Goal: Use online tool/utility: Utilize a website feature to perform a specific function

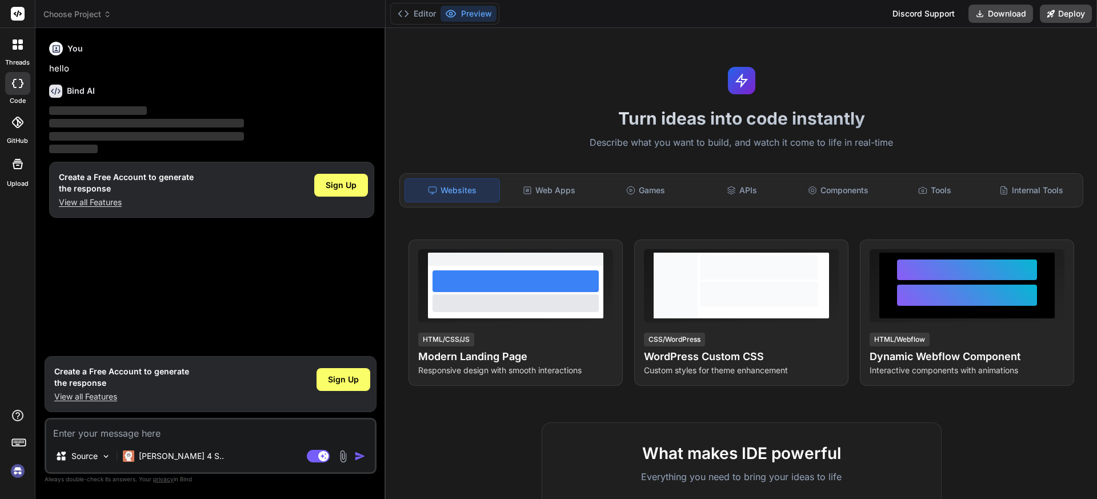
type textarea "x"
click at [81, 431] on textarea at bounding box center [210, 429] width 328 height 21
type textarea "[RelayCommand] public async Task GetAllCustomerHaivingBirthdayMonth() { try { I…"
type textarea "x"
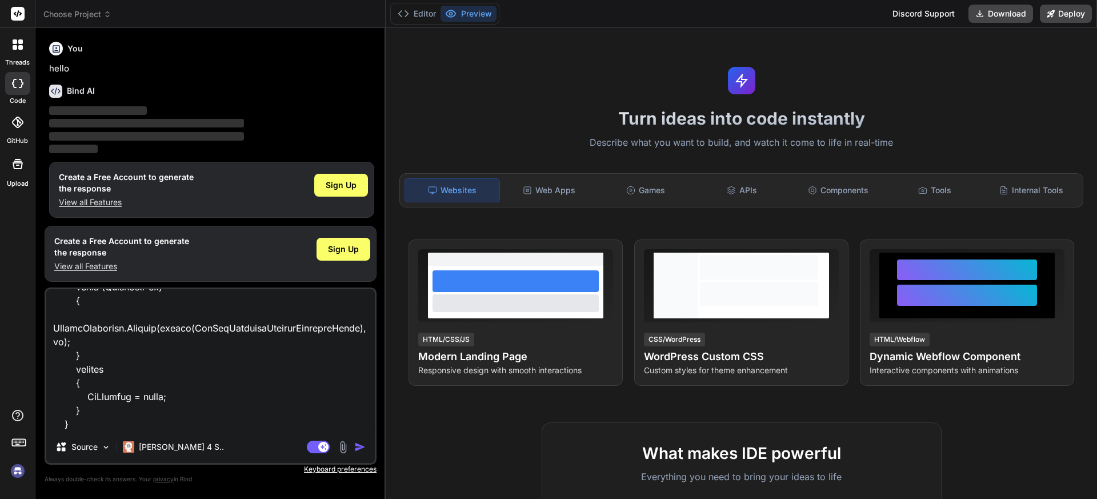
click at [69, 425] on textarea at bounding box center [210, 360] width 328 height 142
paste textarea "private async Task NotifyUserAsync() { var notifiedResponse = await _customerSe…"
type textarea "[RelayCommand] public async Task GetAllCustomerHaivingBirthdayMonth() { try { I…"
type textarea "x"
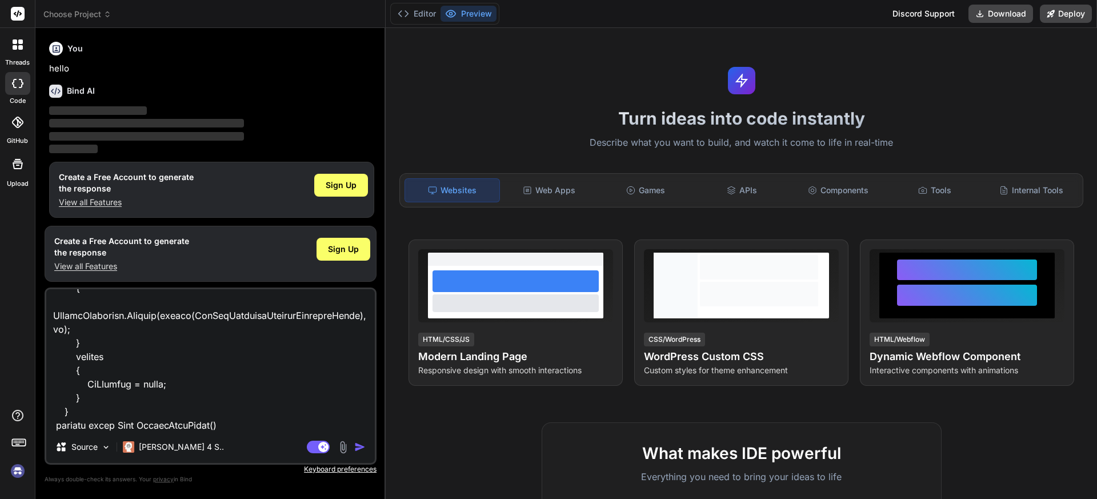
scroll to position [1235, 0]
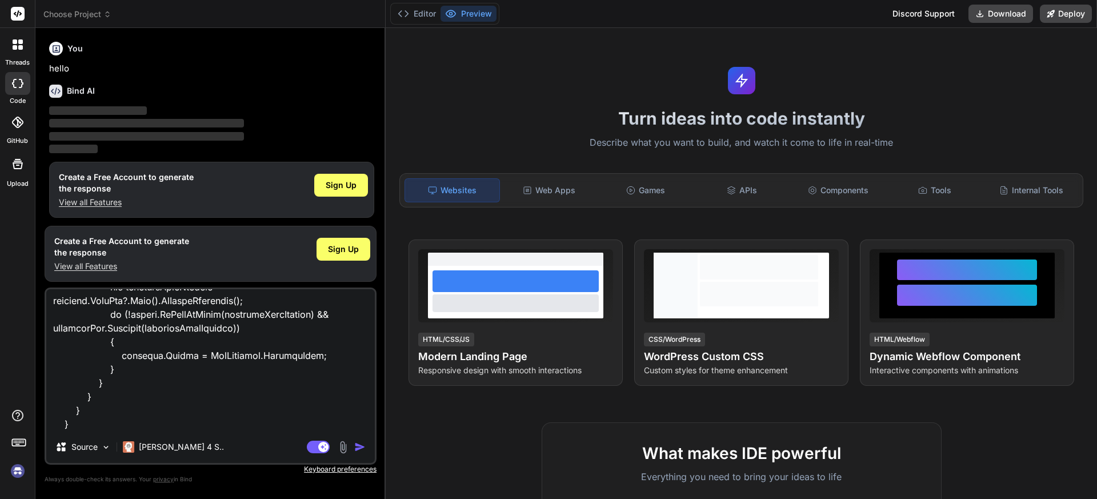
type textarea "[RelayCommand] public async Task GetAllCustomerHaivingBirthdayMonth() { try { I…"
type textarea "x"
type textarea "[RelayCommand] public async Task GetAllCustomerHaivingBirthdayMonth() { try { I…"
type textarea "x"
type textarea "[RelayCommand] public async Task GetAllCustomerHaivingBirthdayMonth() { try { I…"
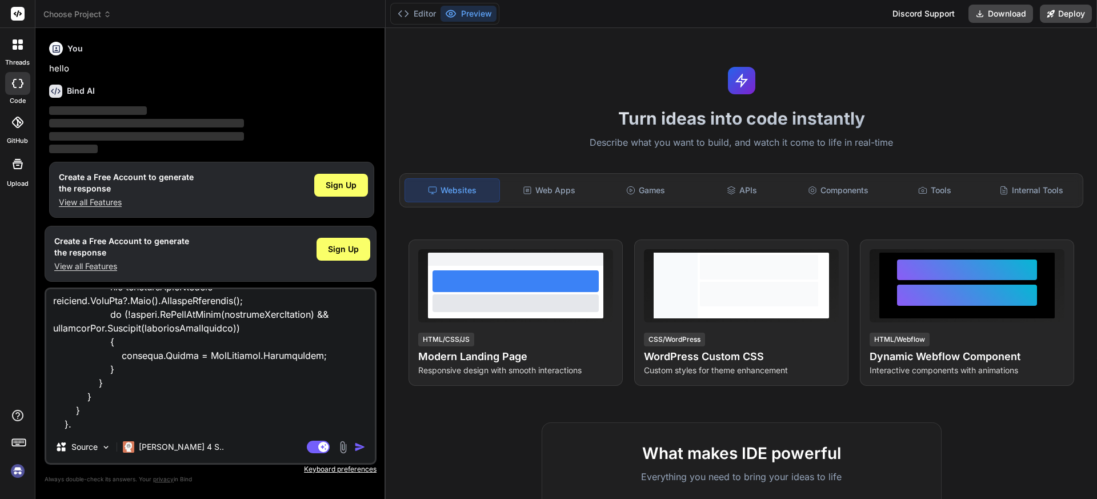
type textarea "x"
type textarea "[RelayCommand] public async Task GetAllCustomerHaivingBirthdayMonth() { try { I…"
type textarea "x"
type textarea "[RelayCommand] public async Task GetAllCustomerHaivingBirthdayMonth() { try { I…"
type textarea "x"
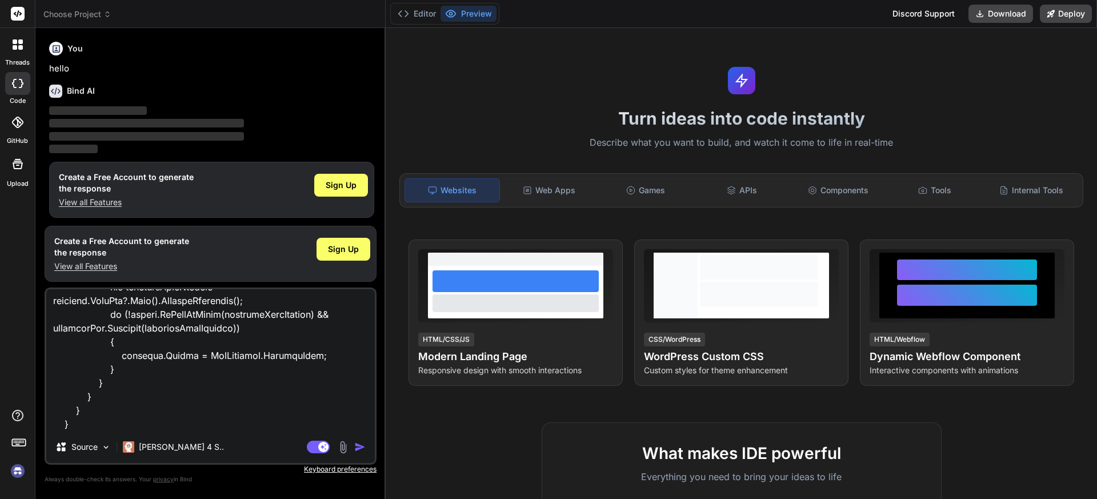
type textarea "[RelayCommand] public async Task GetAllCustomerHaivingBirthdayMonth() { try { I…"
type textarea "x"
type textarea "[RelayCommand] public async Task GetAllCustomerHaivingBirthdayMonth() { try { I…"
type textarea "x"
paste textarea "public bool IsDOBNotificationChecked { get => isDOBNotificationChecked; set { i…"
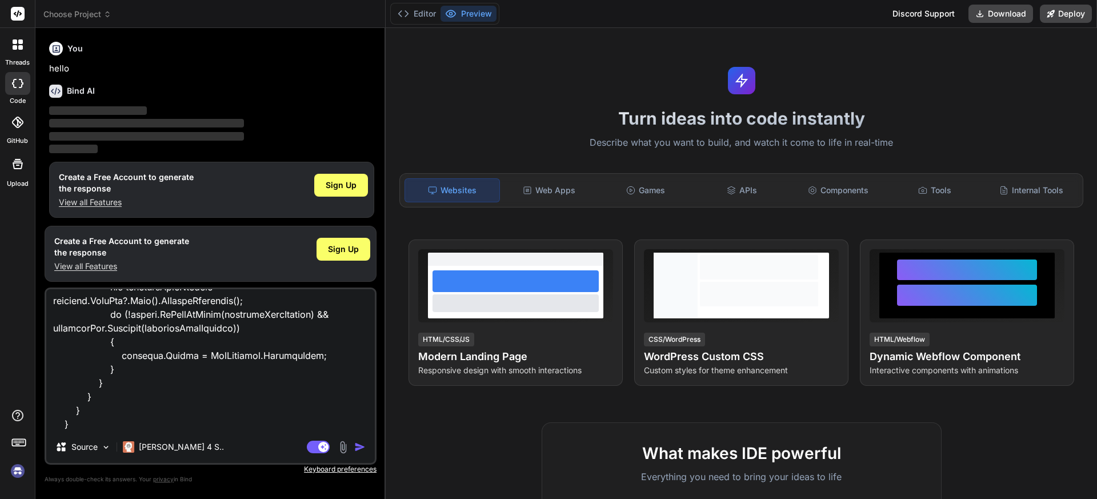
type textarea "[RelayCommand] public async Task GetAllCustomerHaivingBirthdayMonth() { try { I…"
type textarea "x"
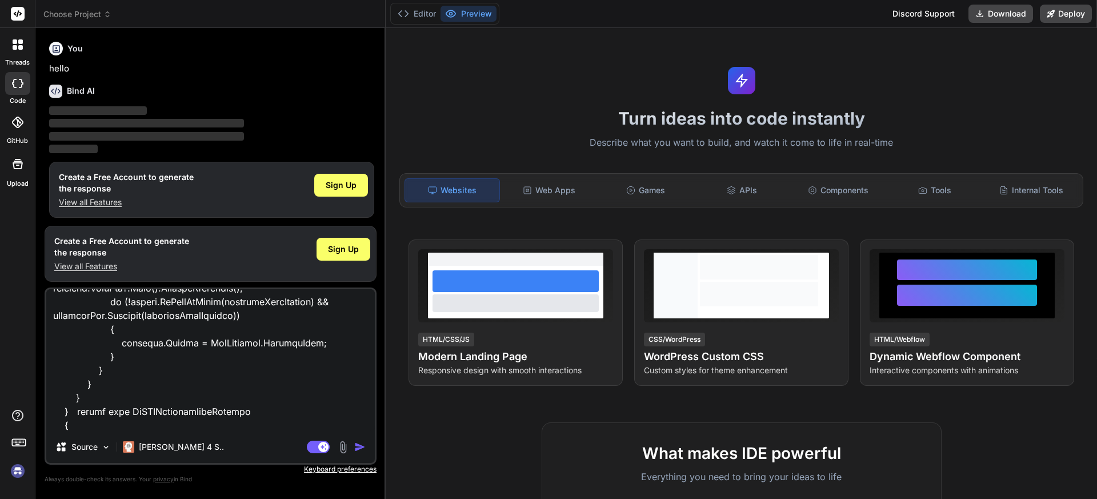
scroll to position [1481, 0]
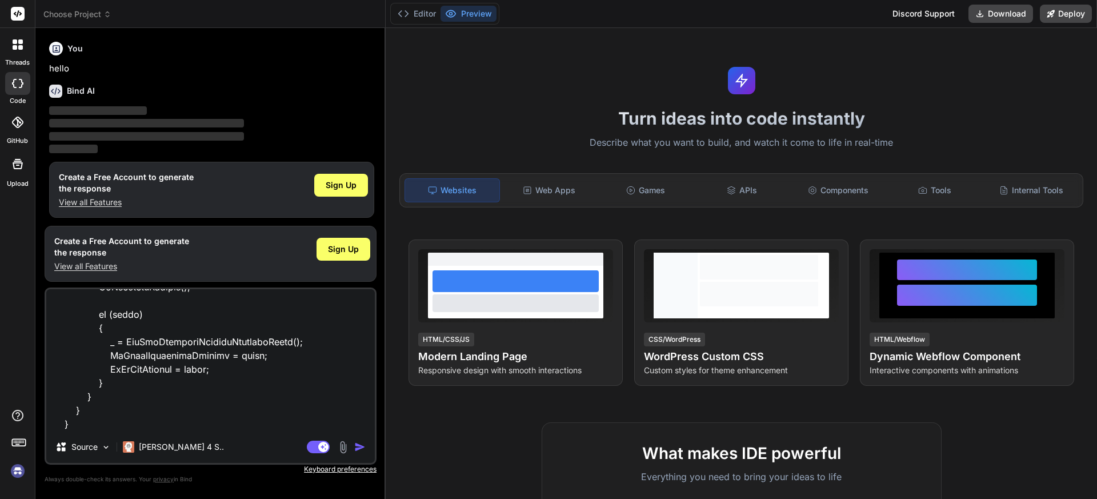
type textarea "[RelayCommand] public async Task GetAllCustomerHaivingBirthdayMonth() { try { I…"
type textarea "x"
type textarea "[RelayCommand] public async Task GetAllCustomerHaivingBirthdayMonth() { try { I…"
type textarea "x"
type textarea "[RelayCommand] public async Task GetAllCustomerHaivingBirthdayMonth() { try { I…"
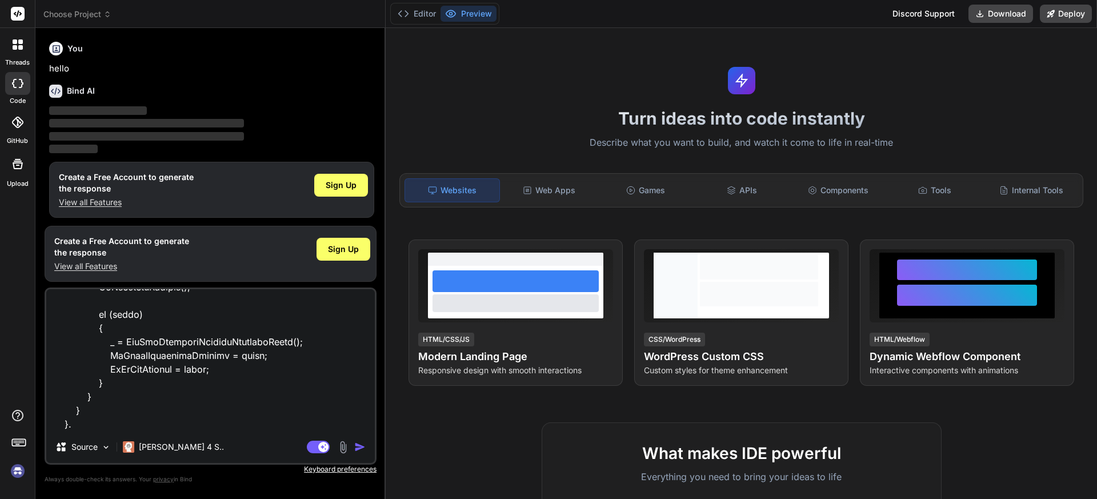
type textarea "x"
type textarea "[RelayCommand] public async Task GetAllCustomerHaivingBirthdayMonth() { try { I…"
type textarea "x"
type textarea "[RelayCommand] public async Task GetAllCustomerHaivingBirthdayMonth() { try { I…"
type textarea "x"
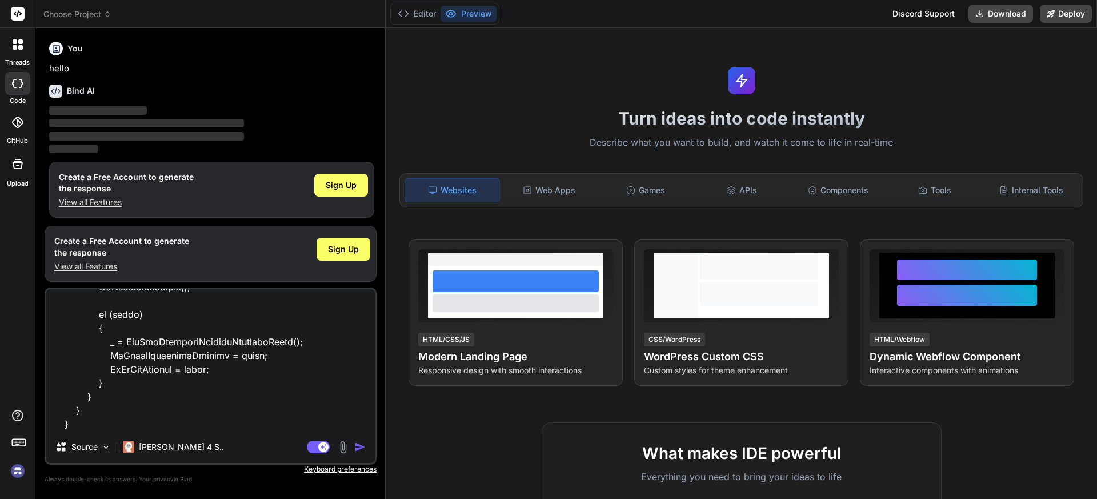
type textarea "[RelayCommand] public async Task GetAllCustomerHaivingBirthdayMonth() { try { I…"
type textarea "x"
type textarea "[RelayCommand] public async Task GetAllCustomerHaivingBirthdayMonth() { try { I…"
type textarea "x"
type textarea "[RelayCommand] public async Task GetAllCustomerHaivingBirthdayMonth() { try { I…"
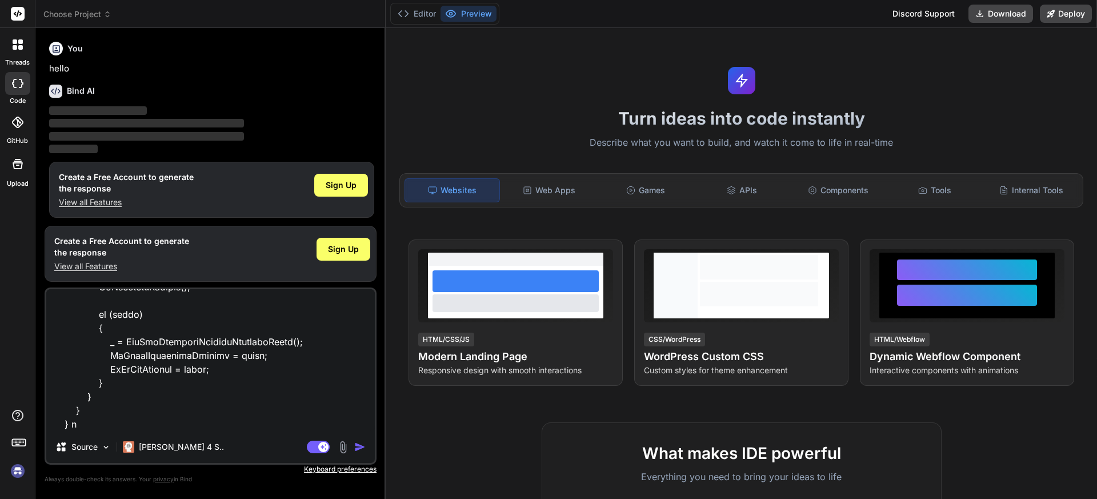
type textarea "x"
type textarea "[RelayCommand] public async Task GetAllCustomerHaivingBirthdayMonth() { try { I…"
type textarea "x"
type textarea "[RelayCommand] public async Task GetAllCustomerHaivingBirthdayMonth() { try { I…"
type textarea "x"
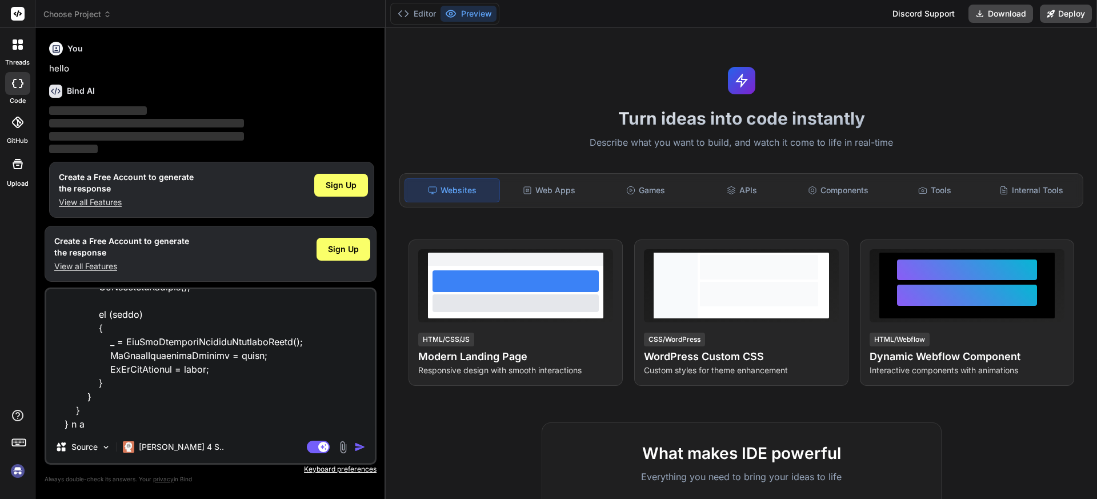
type textarea "[RelayCommand] public async Task GetAllCustomerHaivingBirthdayMonth() { try { I…"
type textarea "x"
type textarea "[RelayCommand] public async Task GetAllCustomerHaivingBirthdayMonth() { try { I…"
type textarea "x"
type textarea "[RelayCommand] public async Task GetAllCustomerHaivingBirthdayMonth() { try { I…"
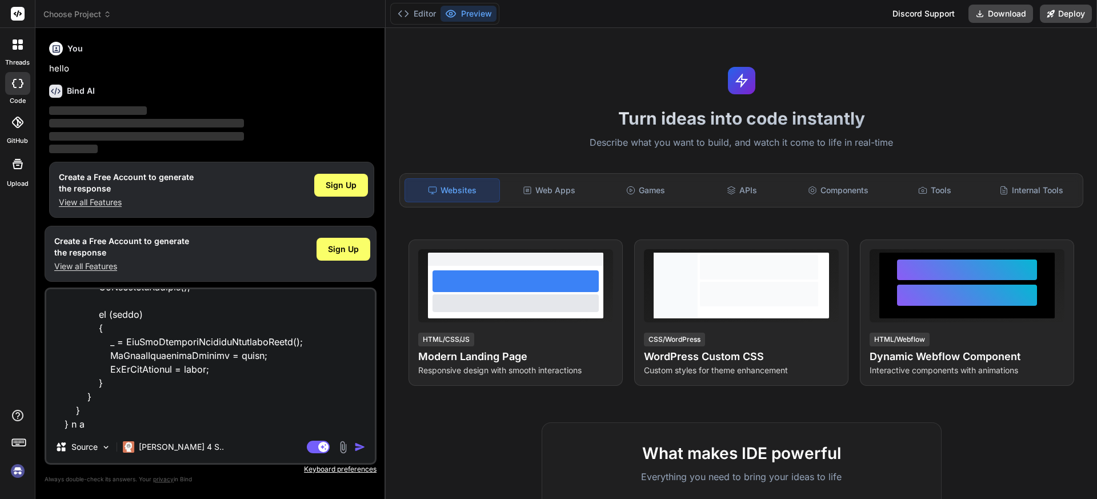
type textarea "x"
type textarea "[RelayCommand] public async Task GetAllCustomerHaivingBirthdayMonth() { try { I…"
type textarea "x"
type textarea "[RelayCommand] public async Task GetAllCustomerHaivingBirthdayMonth() { try { I…"
type textarea "x"
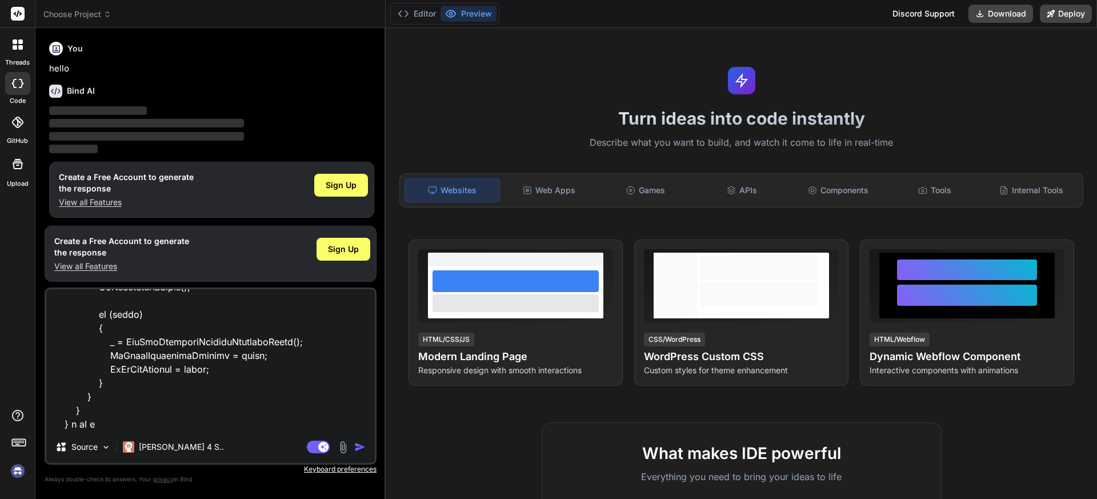
type textarea "[RelayCommand] public async Task GetAllCustomerHaivingBirthdayMonth() { try { I…"
type textarea "x"
type textarea "[RelayCommand] public async Task GetAllCustomerHaivingBirthdayMonth() { try { I…"
type textarea "x"
type textarea "[RelayCommand] public async Task GetAllCustomerHaivingBirthdayMonth() { try { I…"
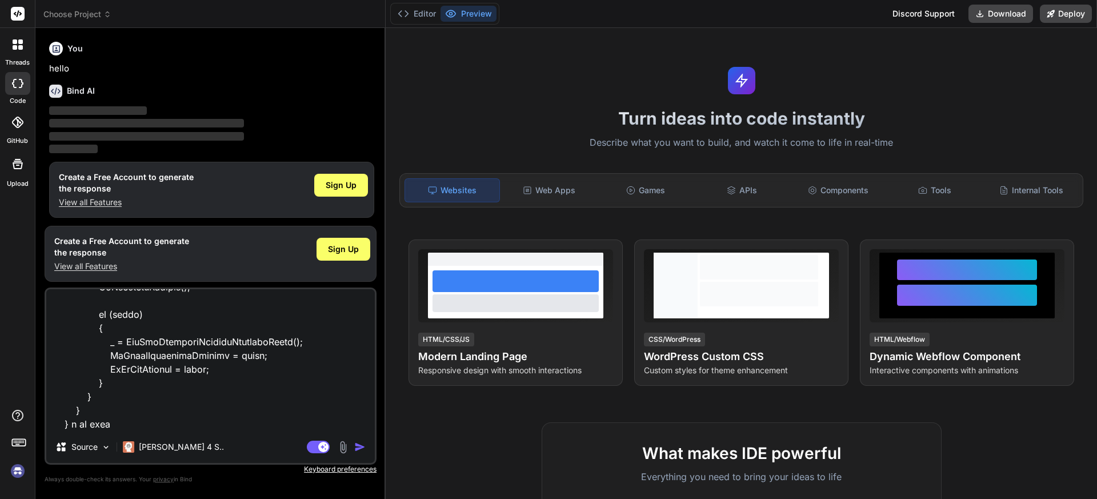
type textarea "x"
type textarea "[RelayCommand] public async Task GetAllCustomerHaivingBirthdayMonth() { try { I…"
type textarea "x"
type textarea "[RelayCommand] public async Task GetAllCustomerHaivingBirthdayMonth() { try { I…"
type textarea "x"
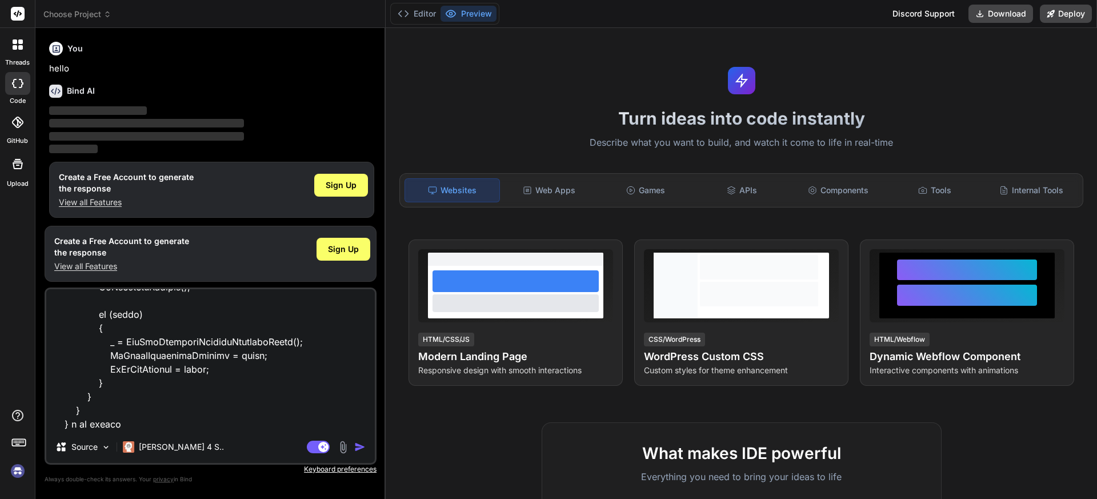
type textarea "[RelayCommand] public async Task GetAllCustomerHaivingBirthdayMonth() { try { I…"
type textarea "x"
type textarea "[RelayCommand] public async Task GetAllCustomerHaivingBirthdayMonth() { try { I…"
type textarea "x"
type textarea "[RelayCommand] public async Task GetAllCustomerHaivingBirthdayMonth() { try { I…"
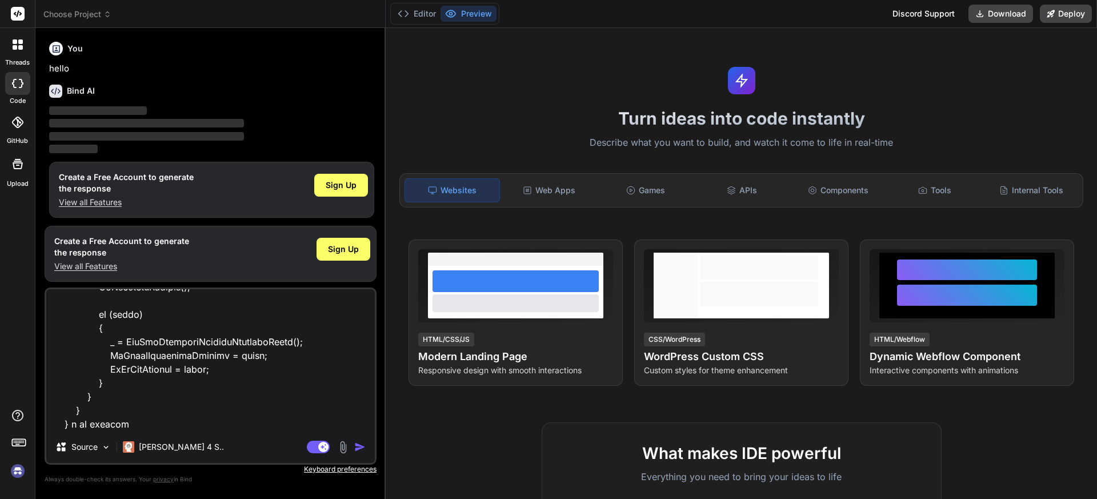
type textarea "x"
type textarea "[RelayCommand] public async Task GetAllCustomerHaivingBirthdayMonth() { try { I…"
type textarea "x"
type textarea "[RelayCommand] public async Task GetAllCustomerHaivingBirthdayMonth() { try { I…"
type textarea "x"
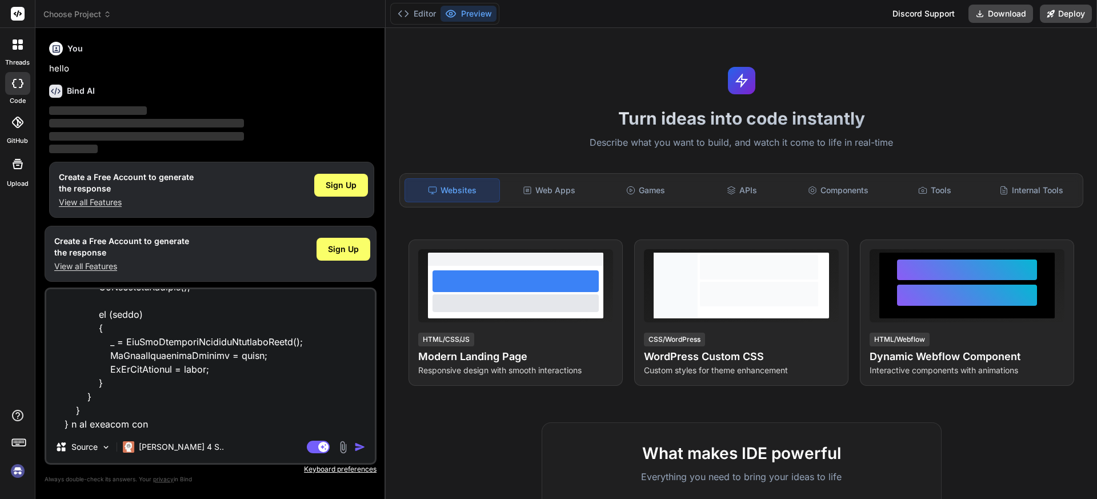
type textarea "[RelayCommand] public async Task GetAllCustomerHaivingBirthdayMonth() { try { I…"
type textarea "x"
type textarea "[RelayCommand] public async Task GetAllCustomerHaivingBirthdayMonth() { try { I…"
type textarea "x"
type textarea "[RelayCommand] public async Task GetAllCustomerHaivingBirthdayMonth() { try { I…"
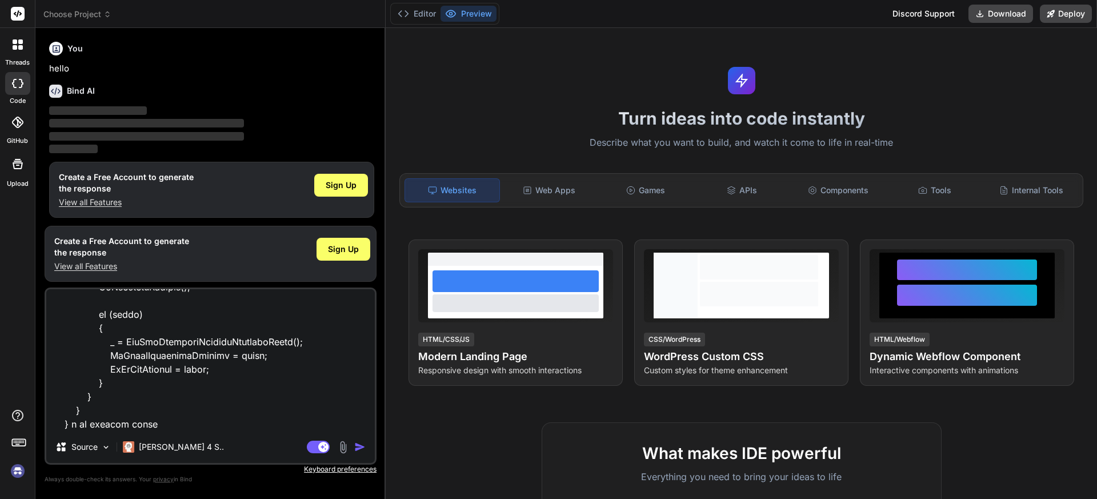
type textarea "x"
type textarea "[RelayCommand] public async Task GetAllCustomerHaivingBirthdayMonth() { try { I…"
type textarea "x"
type textarea "[RelayCommand] public async Task GetAllCustomerHaivingBirthdayMonth() { try { I…"
type textarea "x"
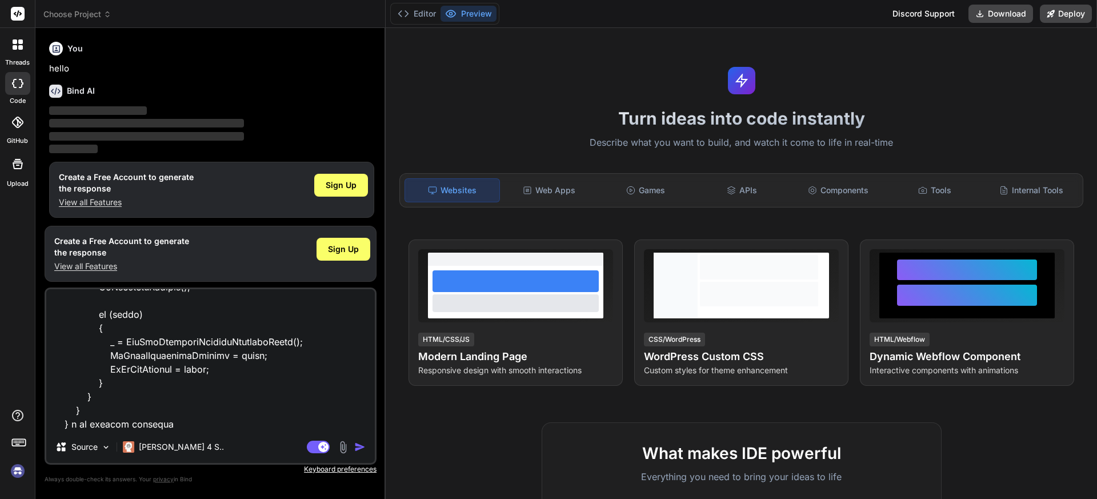
type textarea "[RelayCommand] public async Task GetAllCustomerHaivingBirthdayMonth() { try { I…"
type textarea "x"
type textarea "[RelayCommand] public async Task GetAllCustomerHaivingBirthdayMonth() { try { I…"
type textarea "x"
type textarea "[RelayCommand] public async Task GetAllCustomerHaivingBirthdayMonth() { try { I…"
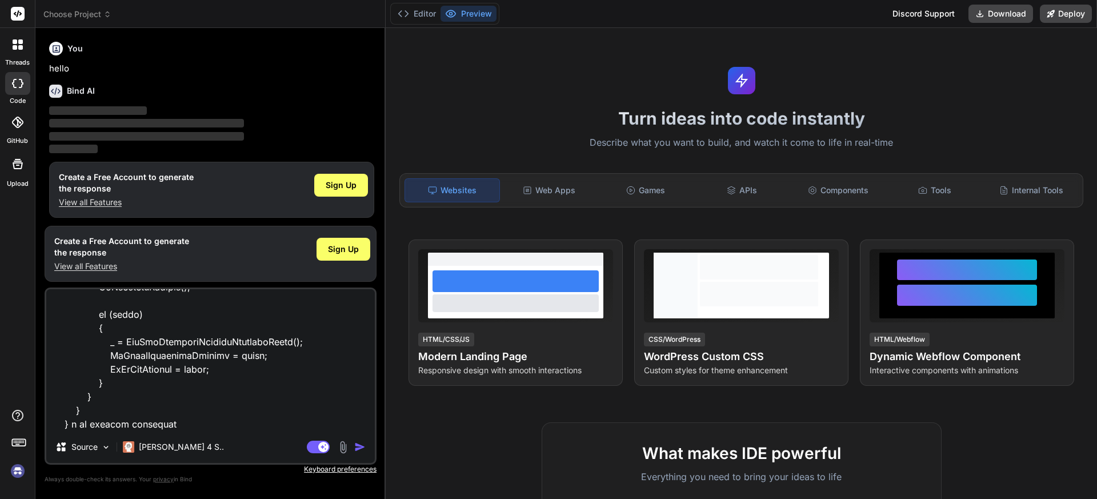
type textarea "x"
type textarea "[RelayCommand] public async Task GetAllCustomerHaivingBirthdayMonth() { try { I…"
type textarea "x"
type textarea "[RelayCommand] public async Task GetAllCustomerHaivingBirthdayMonth() { try { I…"
type textarea "x"
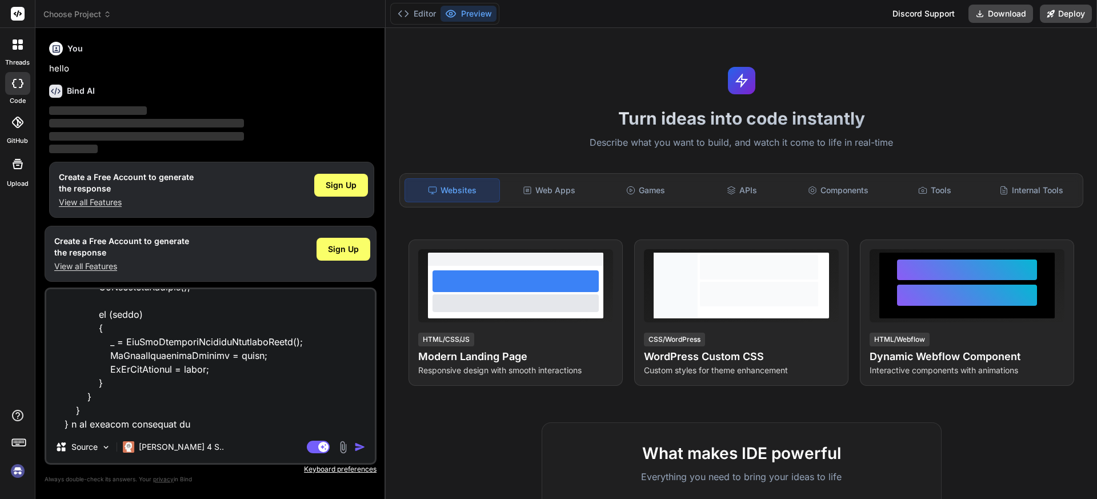
type textarea "[RelayCommand] public async Task GetAllCustomerHaivingBirthdayMonth() { try { I…"
type textarea "x"
type textarea "[RelayCommand] public async Task GetAllCustomerHaivingBirthdayMonth() { try { I…"
type textarea "x"
type textarea "[RelayCommand] public async Task GetAllCustomerHaivingBirthdayMonth() { try { I…"
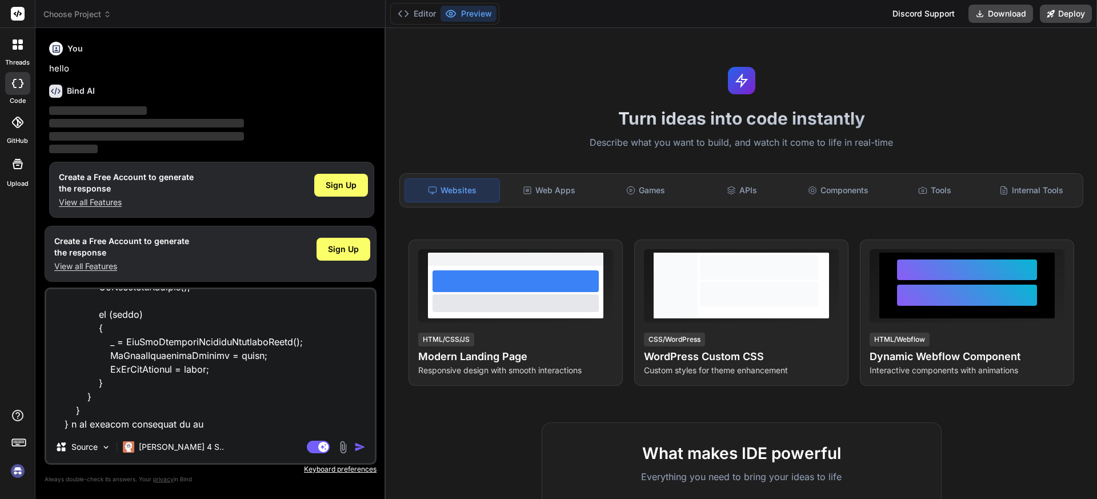
type textarea "x"
type textarea "[RelayCommand] public async Task GetAllCustomerHaivingBirthdayMonth() { try { I…"
type textarea "x"
type textarea "[RelayCommand] public async Task GetAllCustomerHaivingBirthdayMonth() { try { I…"
type textarea "x"
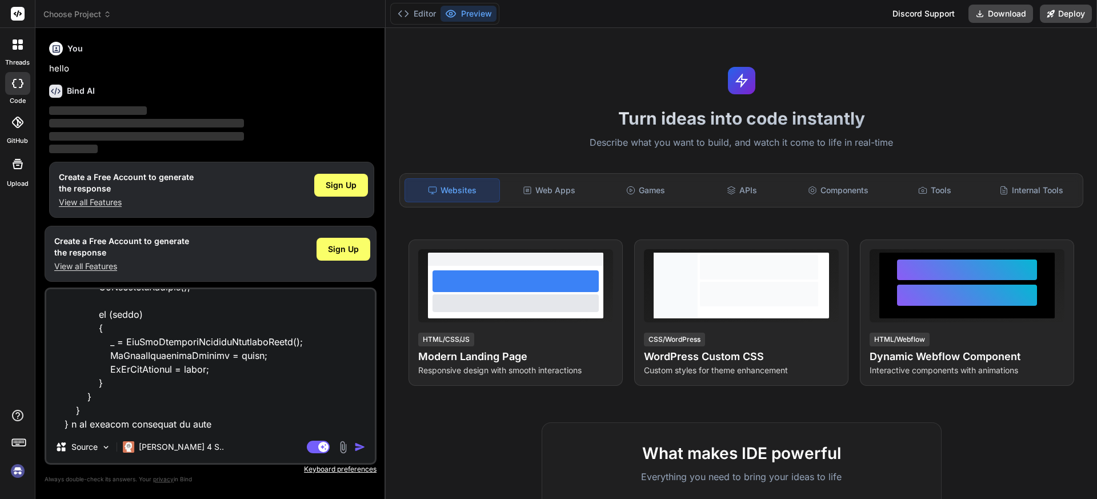
click at [224, 426] on textarea at bounding box center [210, 360] width 328 height 142
click at [74, 426] on textarea at bounding box center [210, 360] width 328 height 142
type textarea "[RelayCommand] public async Task GetAllCustomerHaivingBirthdayMonth() { try { I…"
type textarea "x"
type textarea "[RelayCommand] public async Task GetAllCustomerHaivingBirthdayMonth() { try { I…"
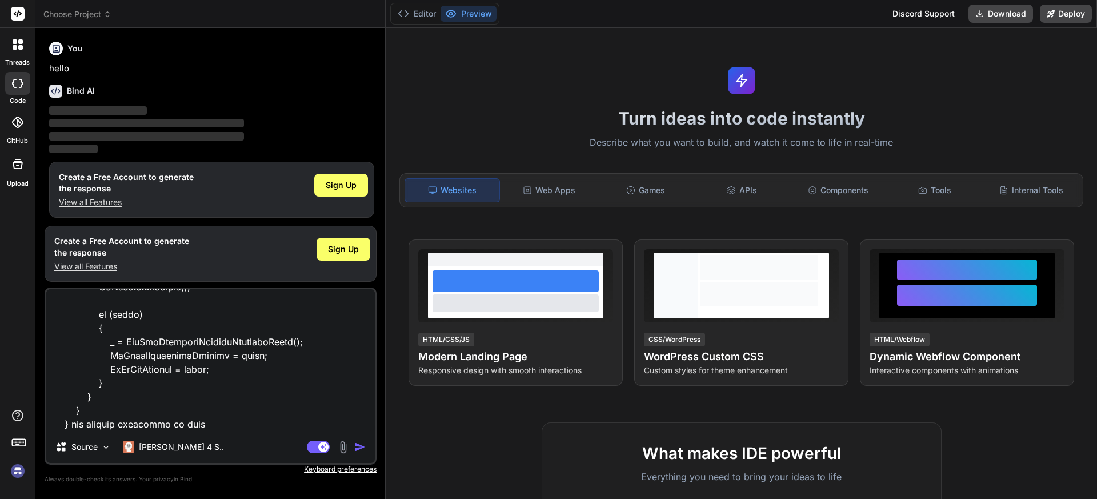
type textarea "x"
type textarea "[RelayCommand] public async Task GetAllCustomerHaivingBirthdayMonth() { try { I…"
type textarea "x"
type textarea "[RelayCommand] public async Task GetAllCustomerHaivingBirthdayMonth() { try { I…"
type textarea "x"
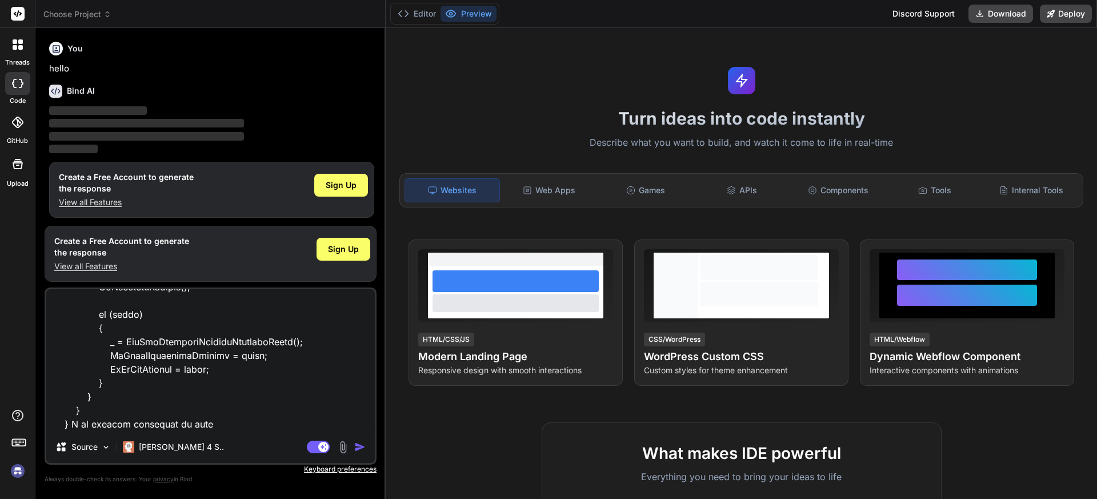
click at [231, 422] on textarea at bounding box center [210, 360] width 328 height 142
type textarea "[RelayCommand] public async Task GetAllCustomerHaivingBirthdayMonth() { try { I…"
type textarea "x"
type textarea "[RelayCommand] public async Task GetAllCustomerHaivingBirthdayMonth() { try { I…"
type textarea "x"
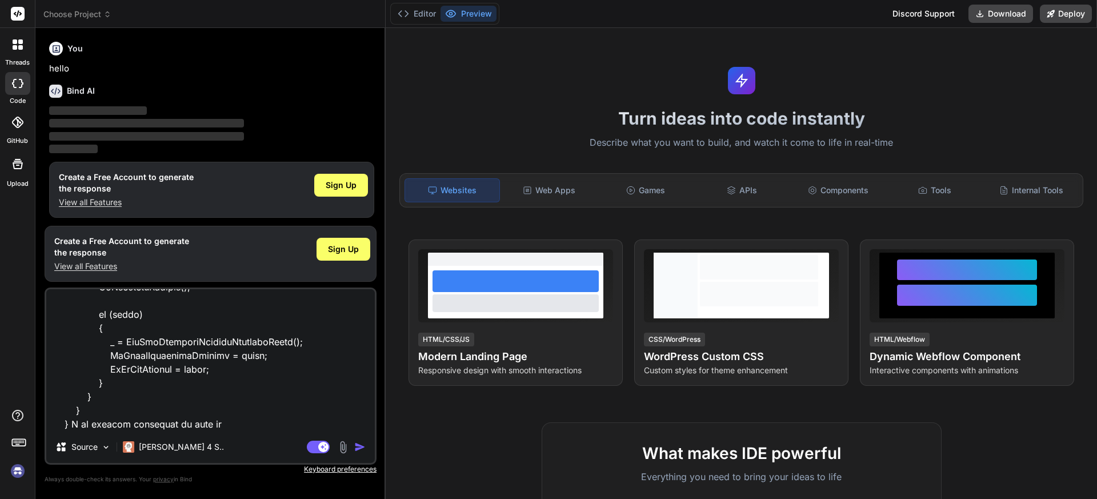
type textarea "[RelayCommand] public async Task GetAllCustomerHaivingBirthdayMonth() { try { I…"
type textarea "x"
type textarea "[RelayCommand] public async Task GetAllCustomerHaivingBirthdayMonth() { try { I…"
type textarea "x"
type textarea "[RelayCommand] public async Task GetAllCustomerHaivingBirthdayMonth() { try { I…"
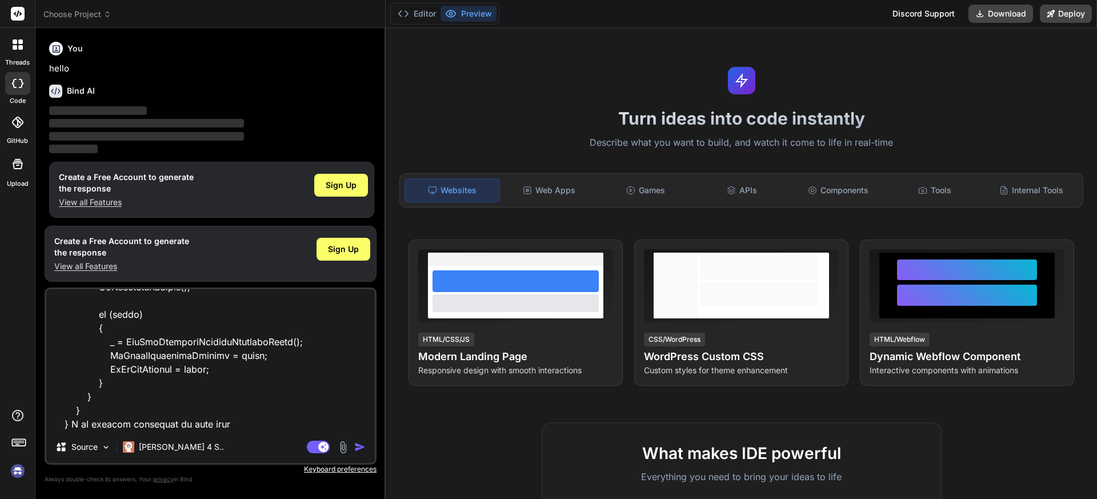
type textarea "x"
type textarea "[RelayCommand] public async Task GetAllCustomerHaivingBirthdayMonth() { try { I…"
click at [358, 451] on img "button" at bounding box center [359, 446] width 11 height 11
click at [359, 447] on img "button" at bounding box center [359, 446] width 11 height 11
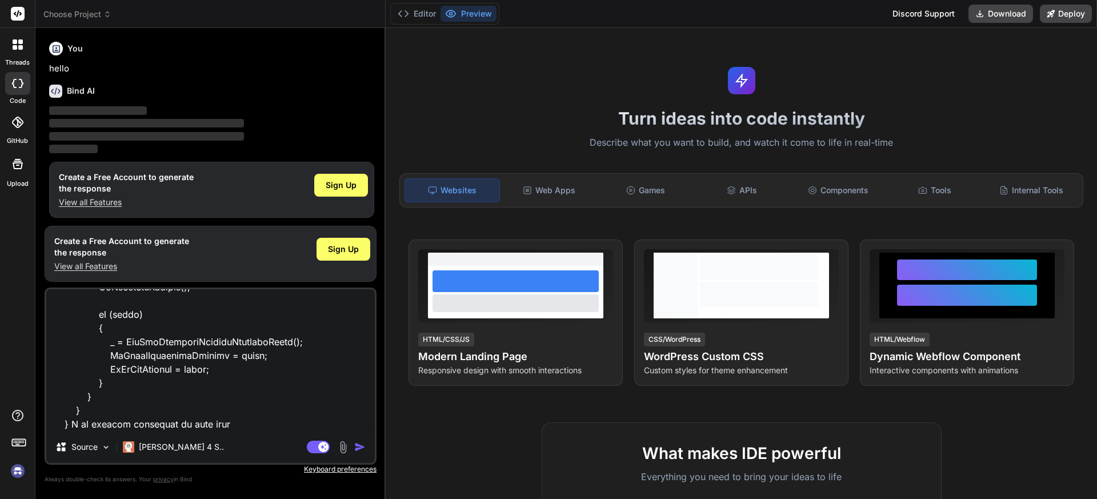
click at [222, 417] on textarea at bounding box center [210, 360] width 328 height 142
click at [355, 448] on img "button" at bounding box center [359, 446] width 11 height 11
click at [356, 447] on img "button" at bounding box center [359, 446] width 11 height 11
click at [358, 447] on img "button" at bounding box center [359, 446] width 11 height 11
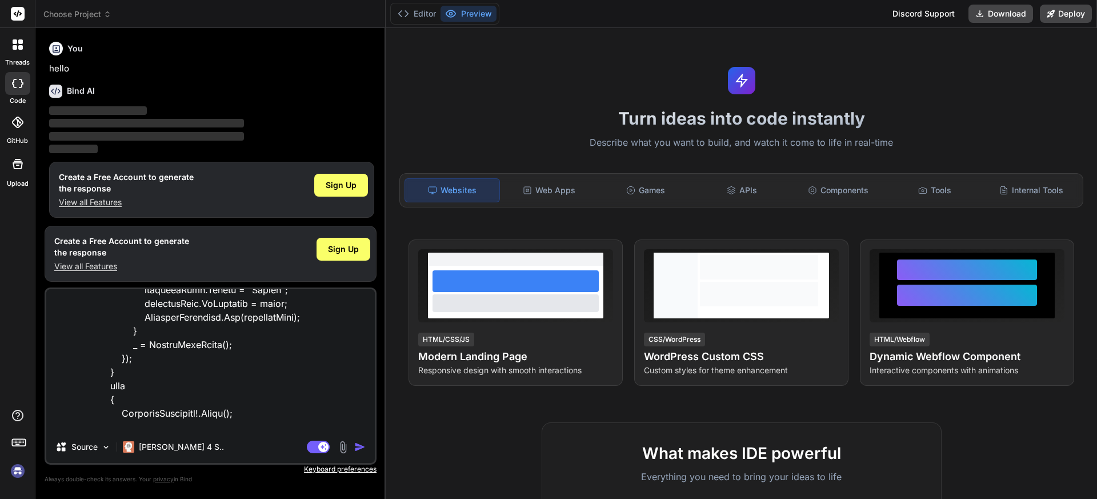
scroll to position [0, 0]
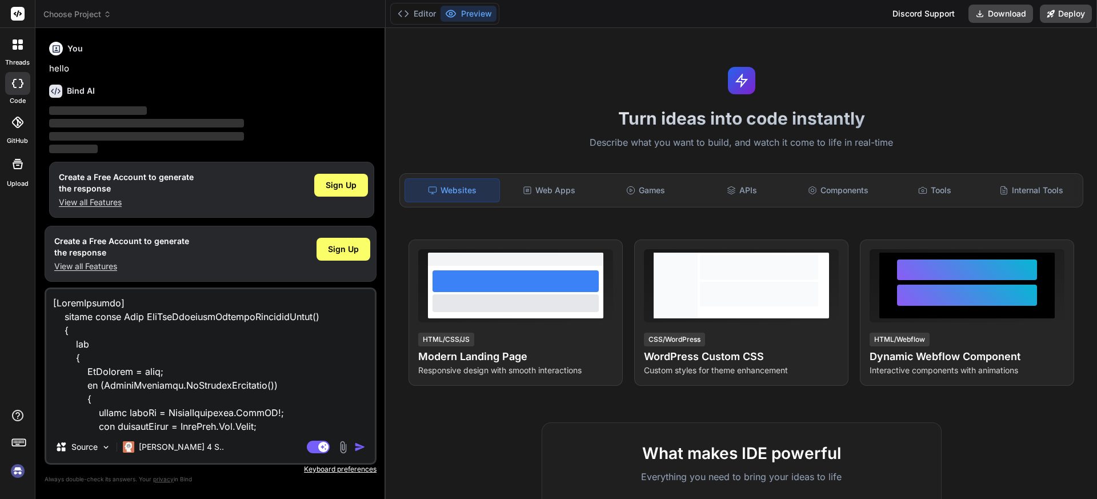
drag, startPoint x: 226, startPoint y: 428, endPoint x: 93, endPoint y: 232, distance: 236.8
click at [97, 234] on div "You hello Bind AI ‌ ‌ ‌ ‌ Create a Free Account to generate the response View a…" at bounding box center [211, 267] width 332 height 461
